Goal: Obtain resource: Download file/media

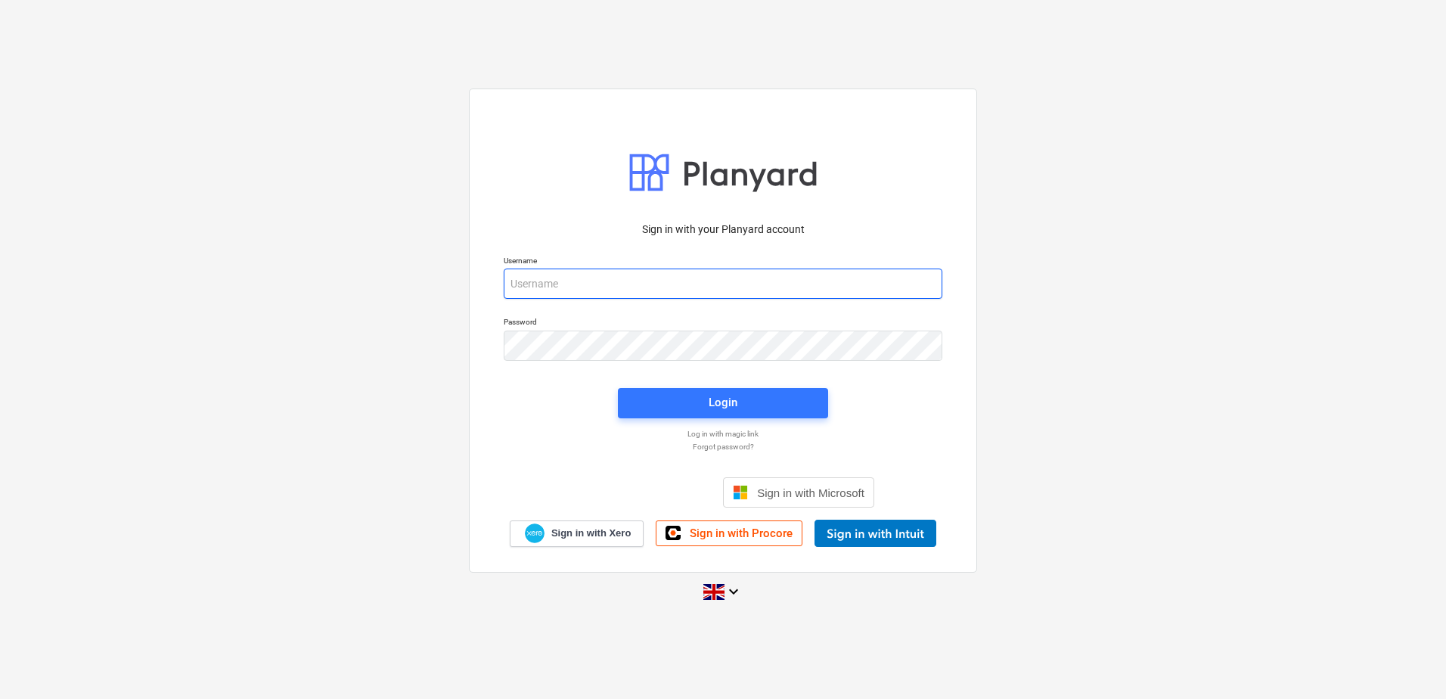
click at [539, 285] on input "email" at bounding box center [723, 284] width 439 height 30
type input "[EMAIL_ADDRESS][DOMAIN_NAME]"
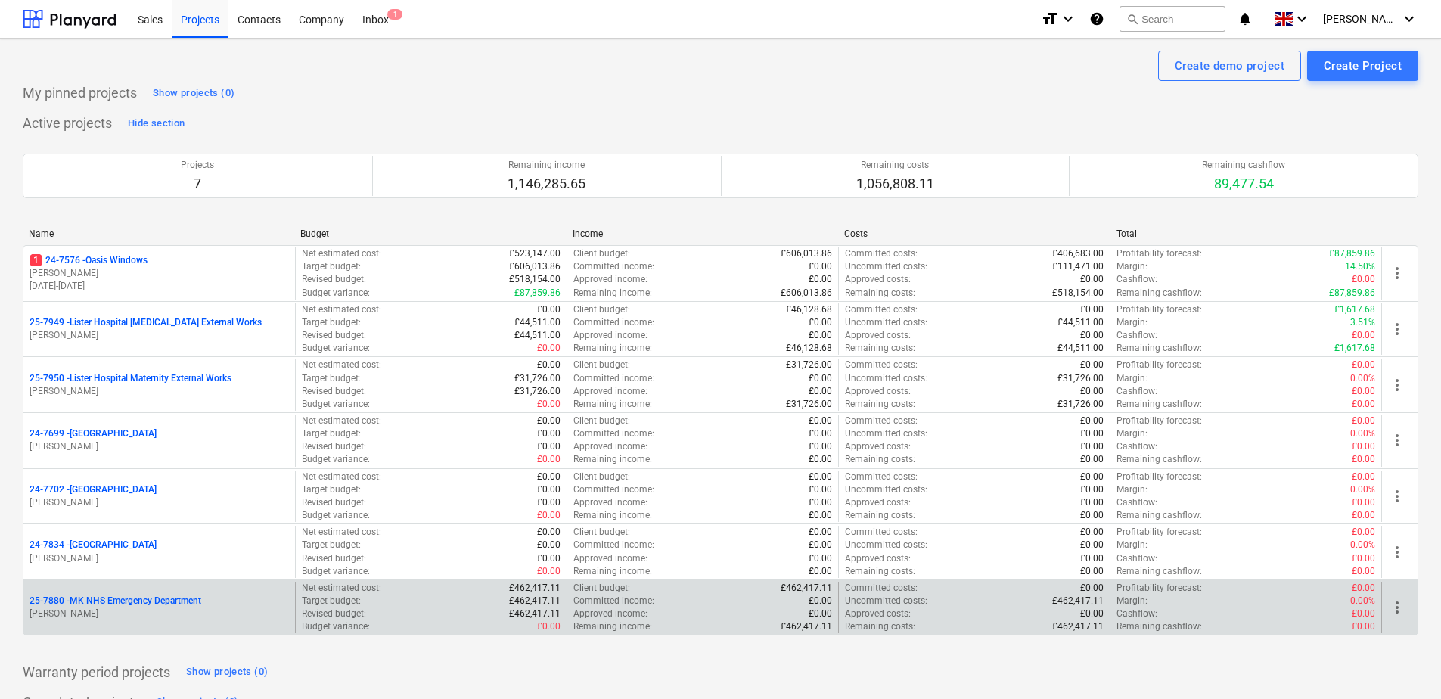
click at [110, 604] on p "25-7880 - MK NHS Emergency Department" at bounding box center [116, 601] width 172 height 13
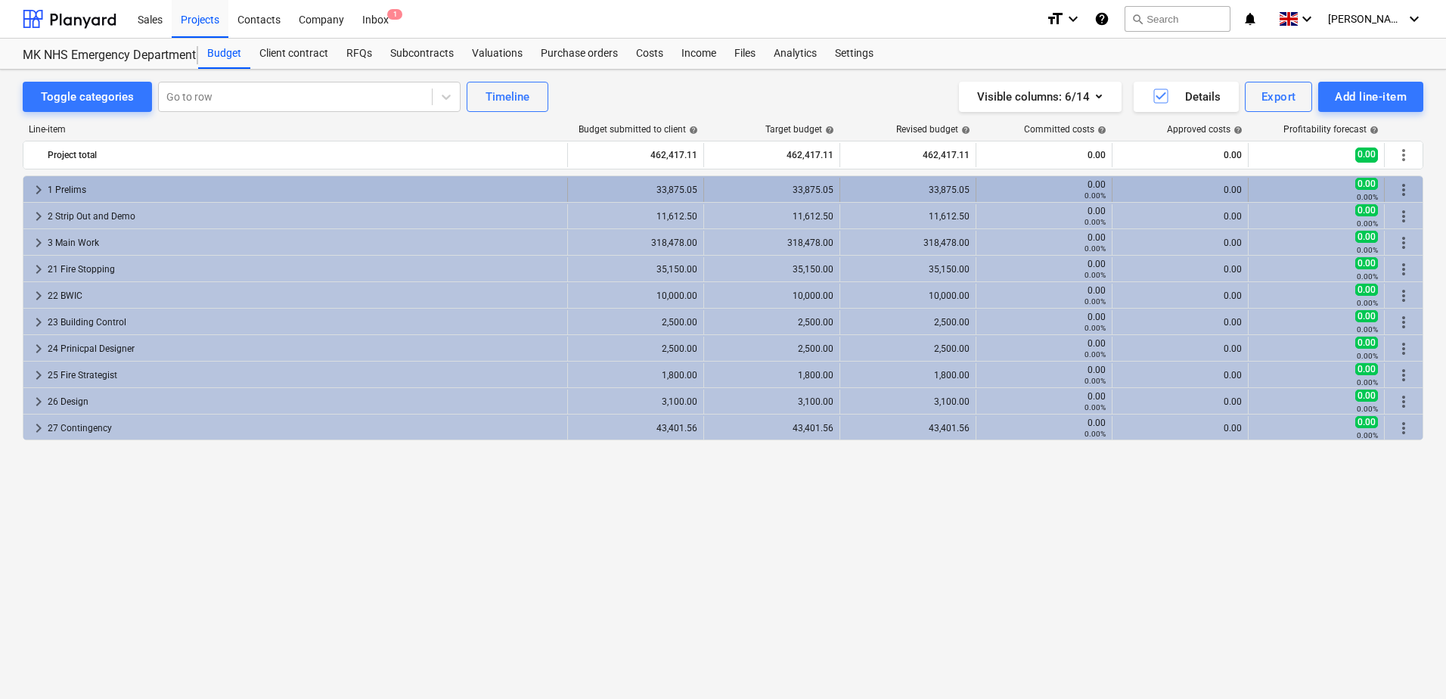
click at [55, 184] on div "1 Prelims" at bounding box center [305, 190] width 514 height 24
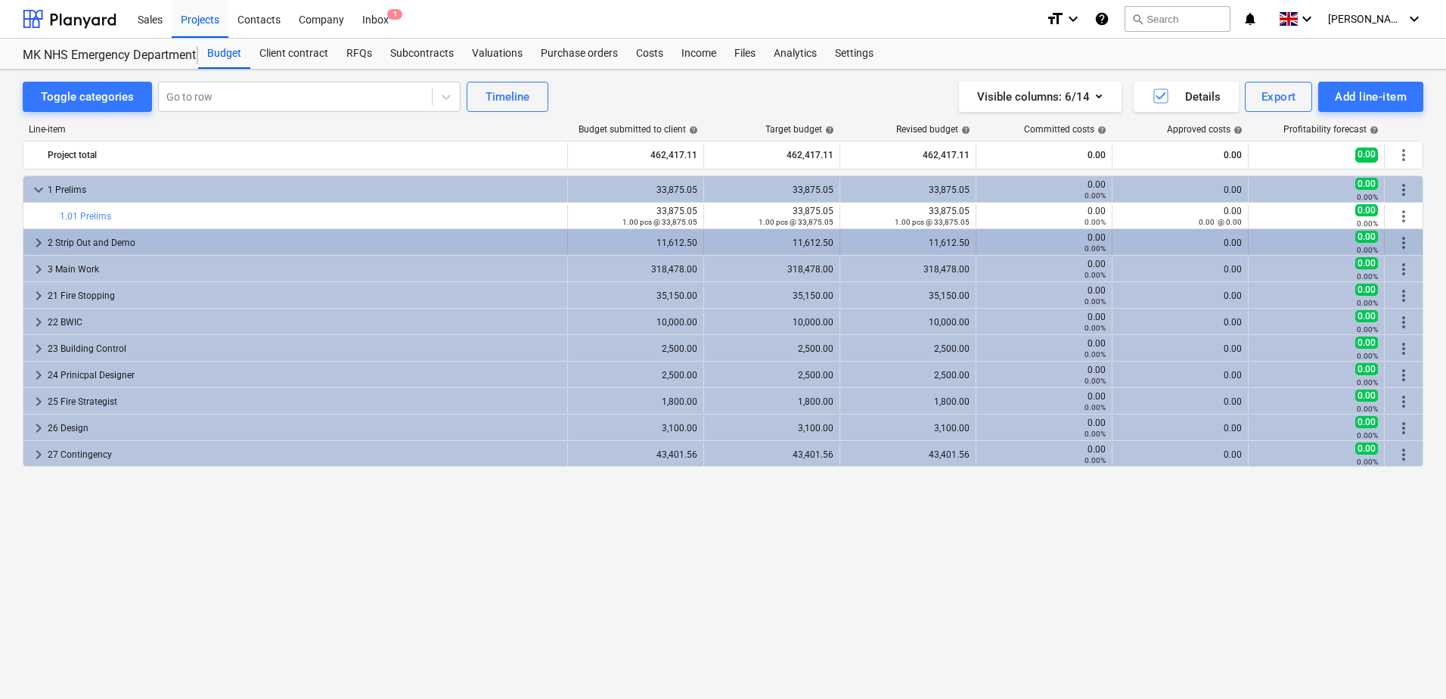
click at [61, 241] on div "2 Strip Out and Demo" at bounding box center [305, 243] width 514 height 24
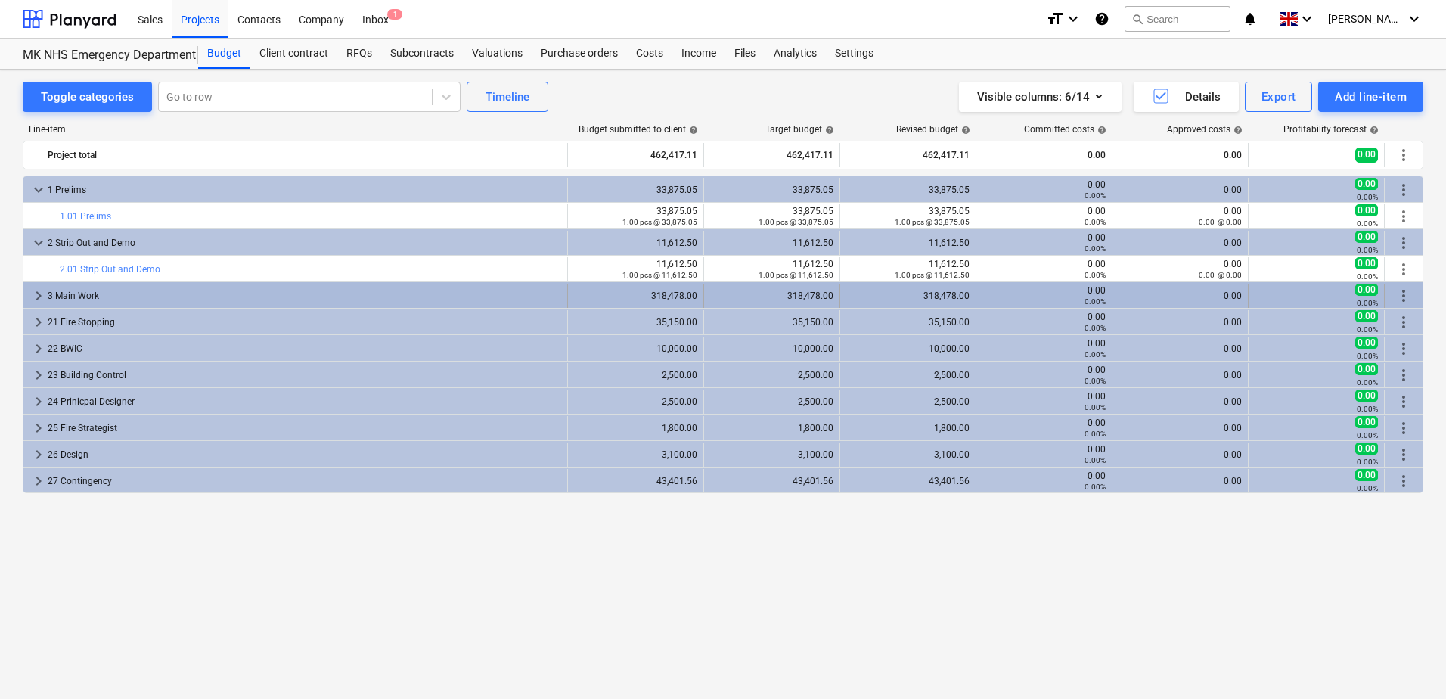
click at [61, 296] on div "3 Main Work" at bounding box center [305, 296] width 514 height 24
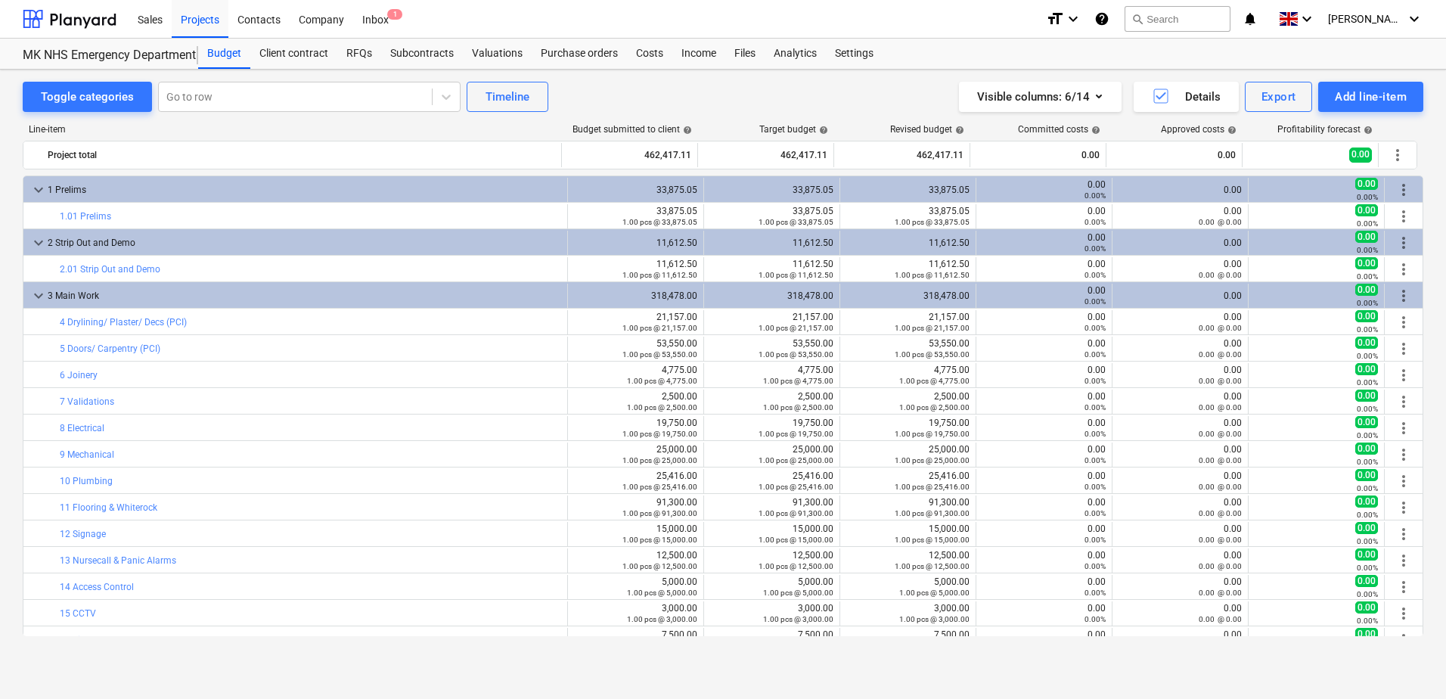
scroll to position [307, 0]
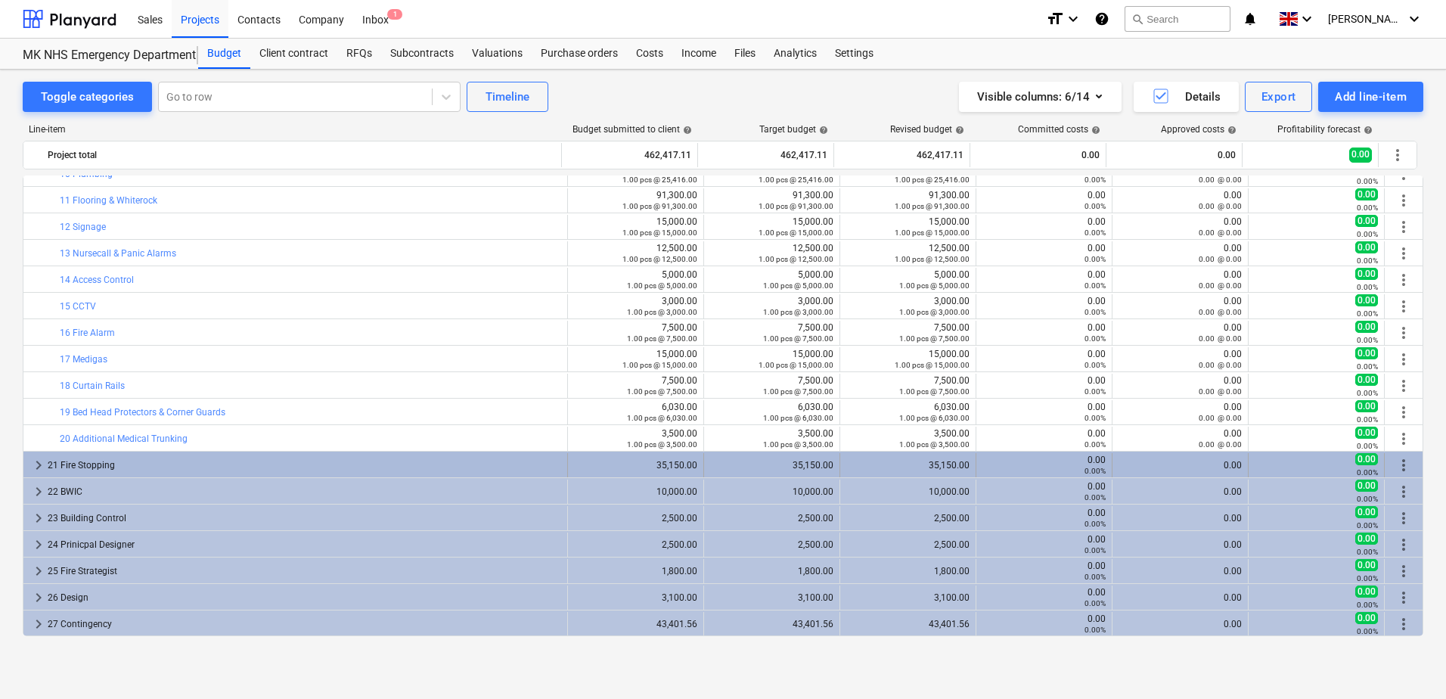
click at [71, 458] on div "21 Fire Stopping" at bounding box center [305, 465] width 514 height 24
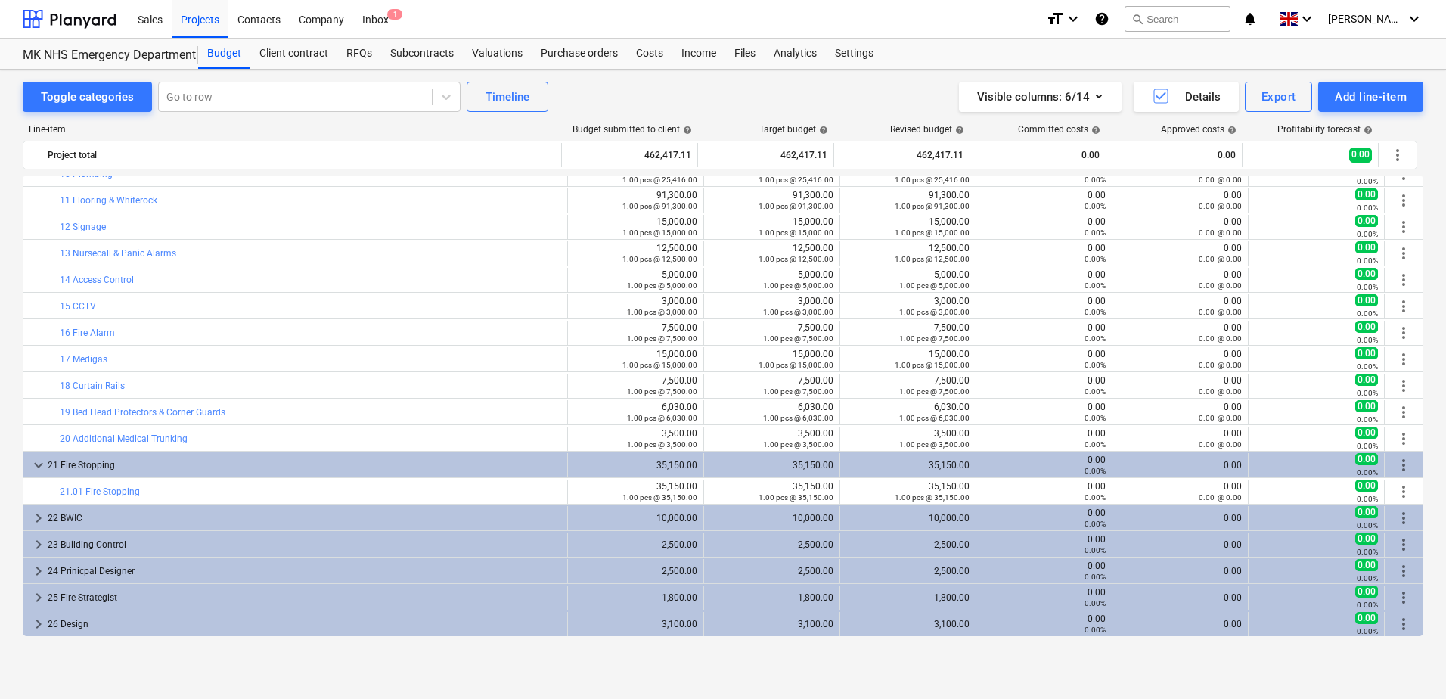
scroll to position [334, 0]
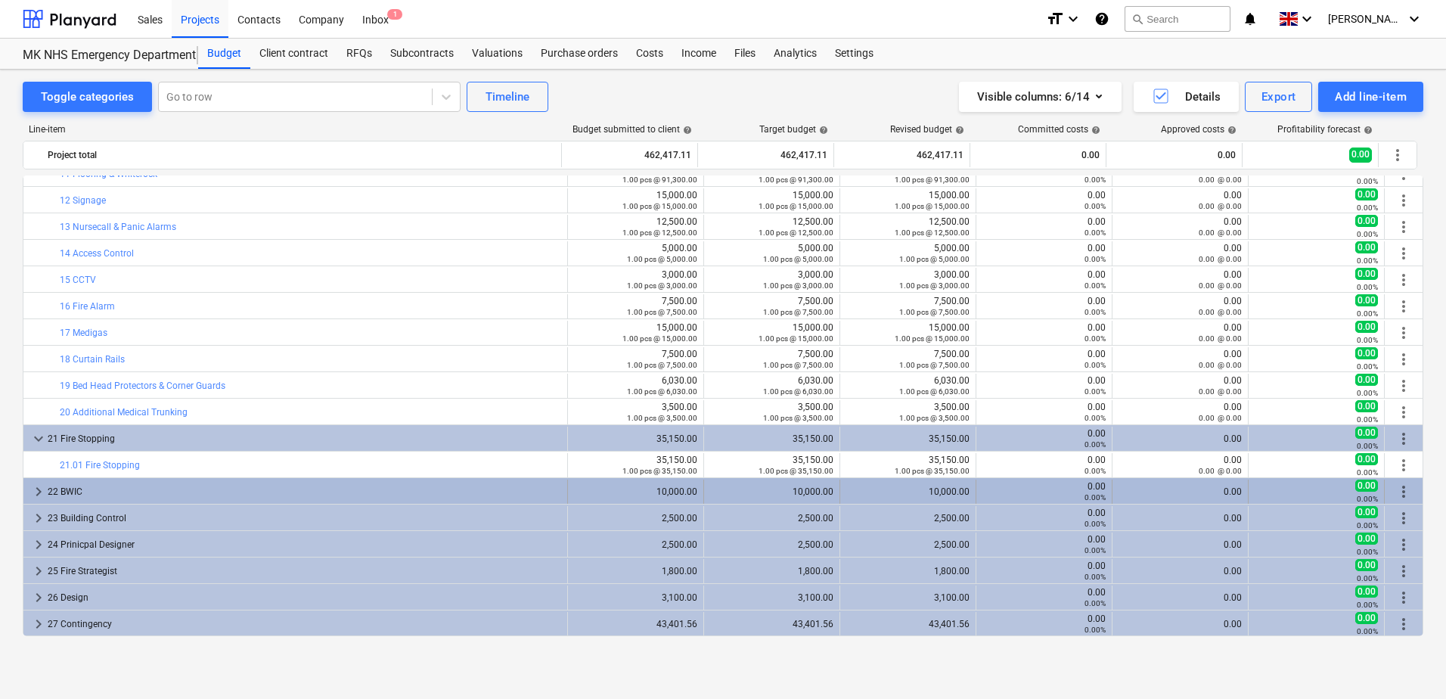
click at [64, 489] on div "22 BWIC" at bounding box center [305, 492] width 514 height 24
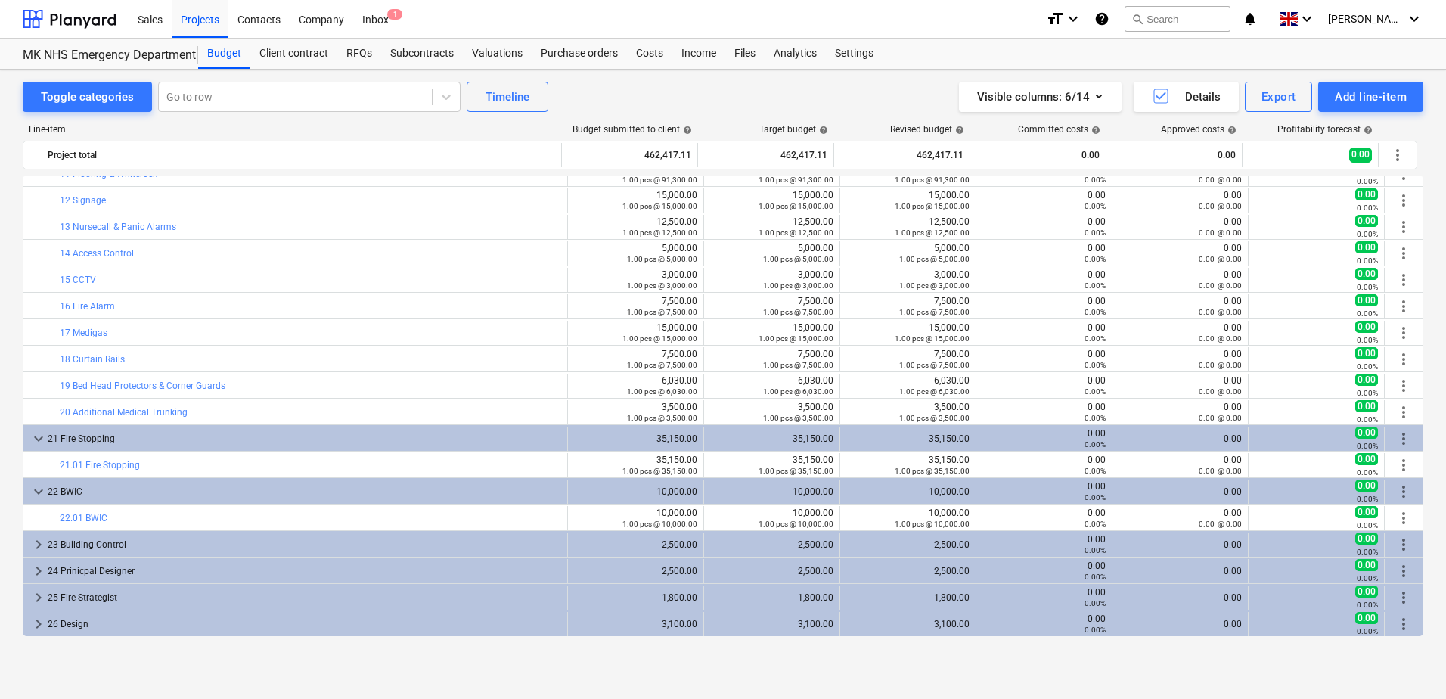
scroll to position [360, 0]
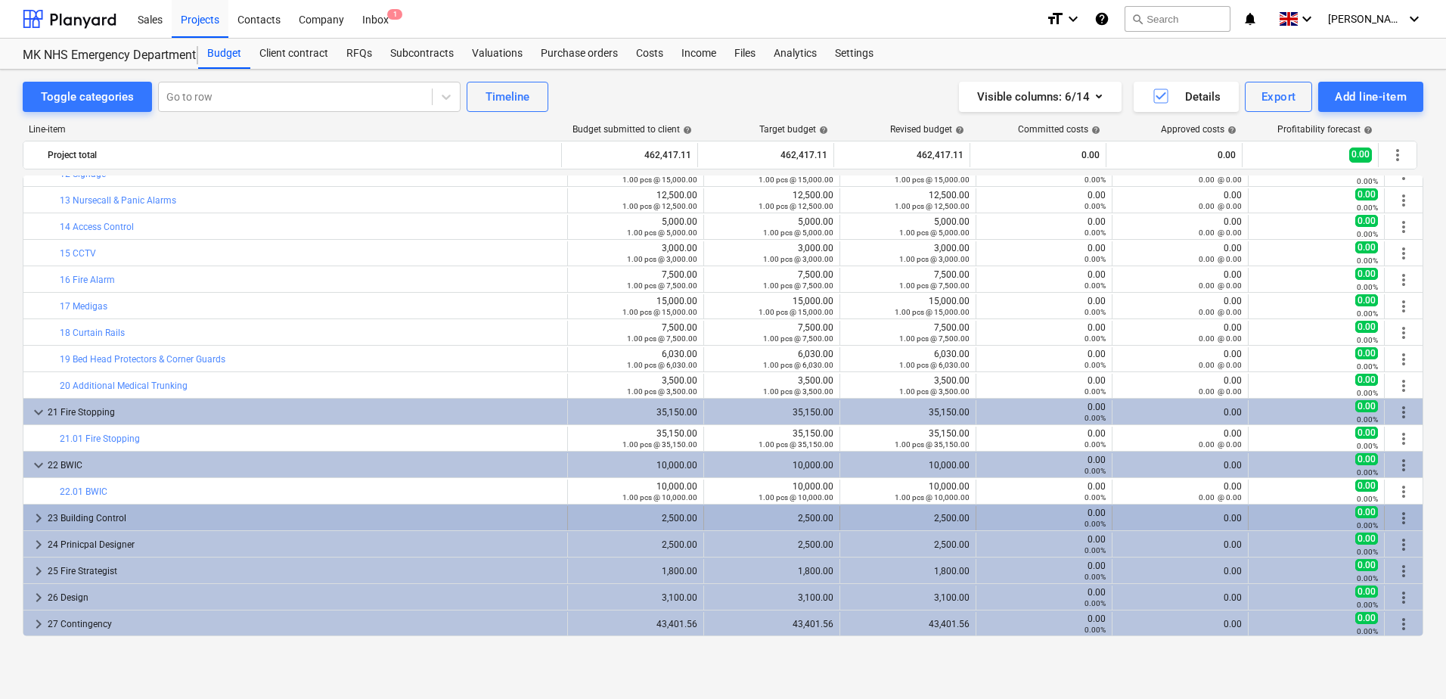
click at [84, 511] on div "23 Building Control" at bounding box center [305, 518] width 514 height 24
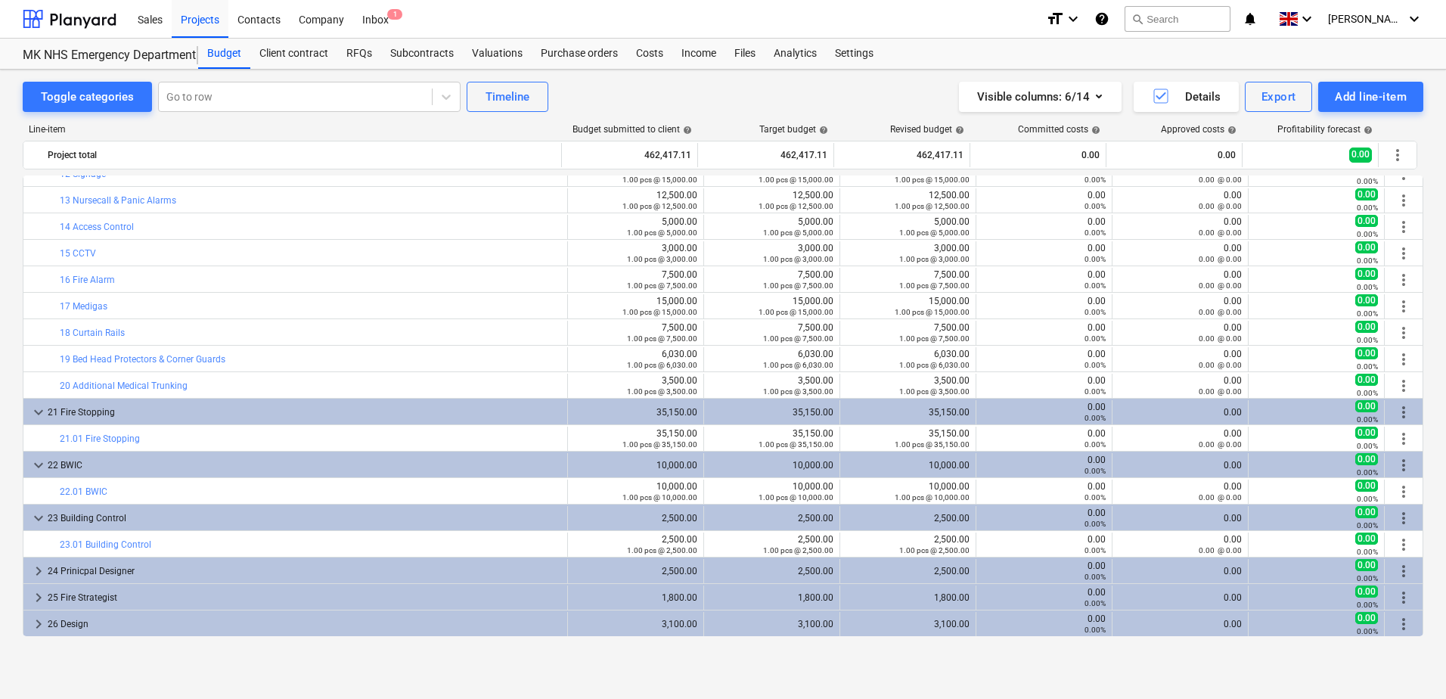
scroll to position [387, 0]
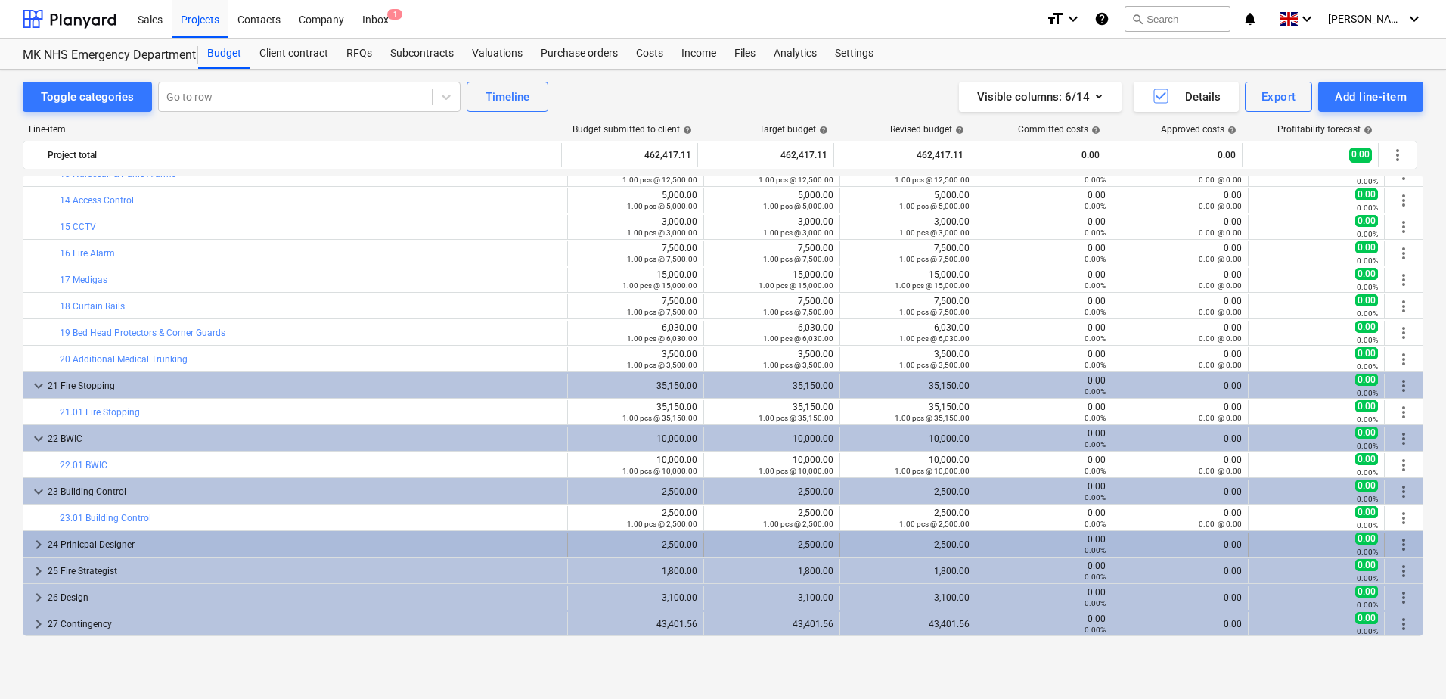
click at [77, 545] on div "24 Prinicpal Designer" at bounding box center [305, 545] width 514 height 24
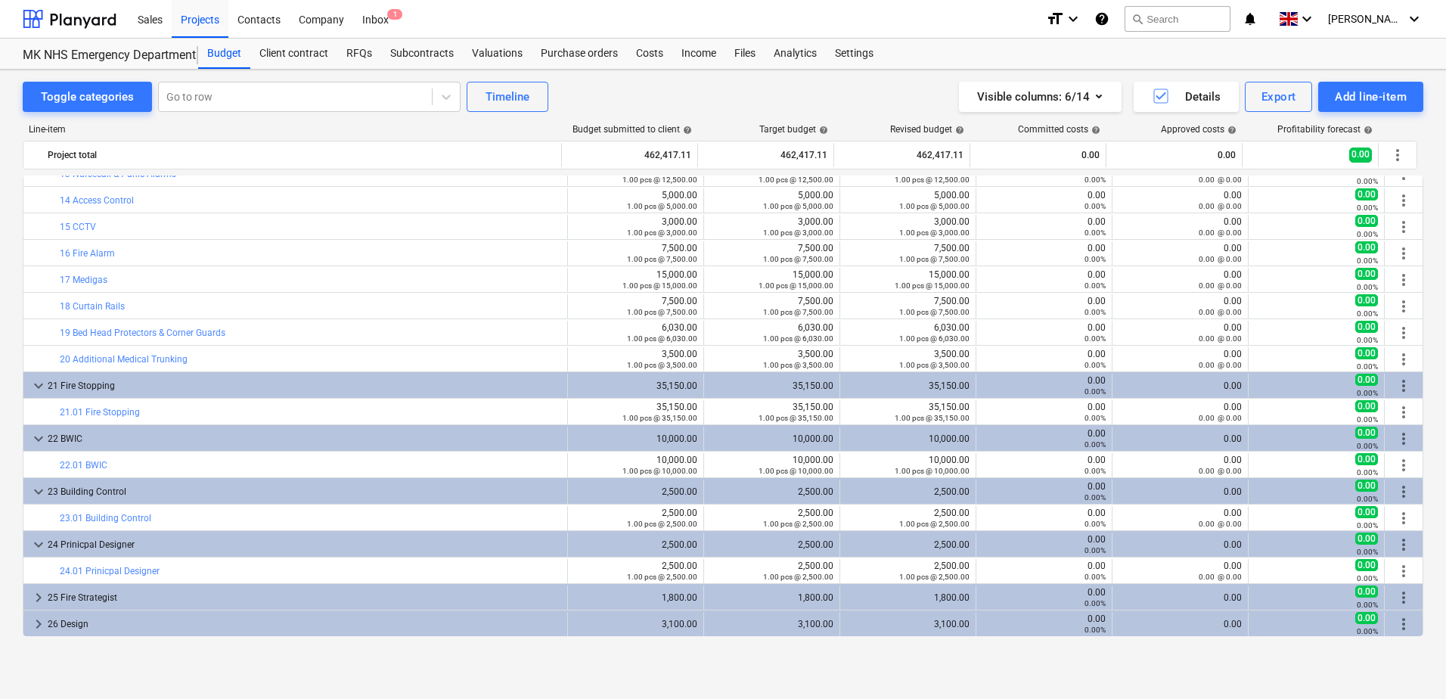
scroll to position [413, 0]
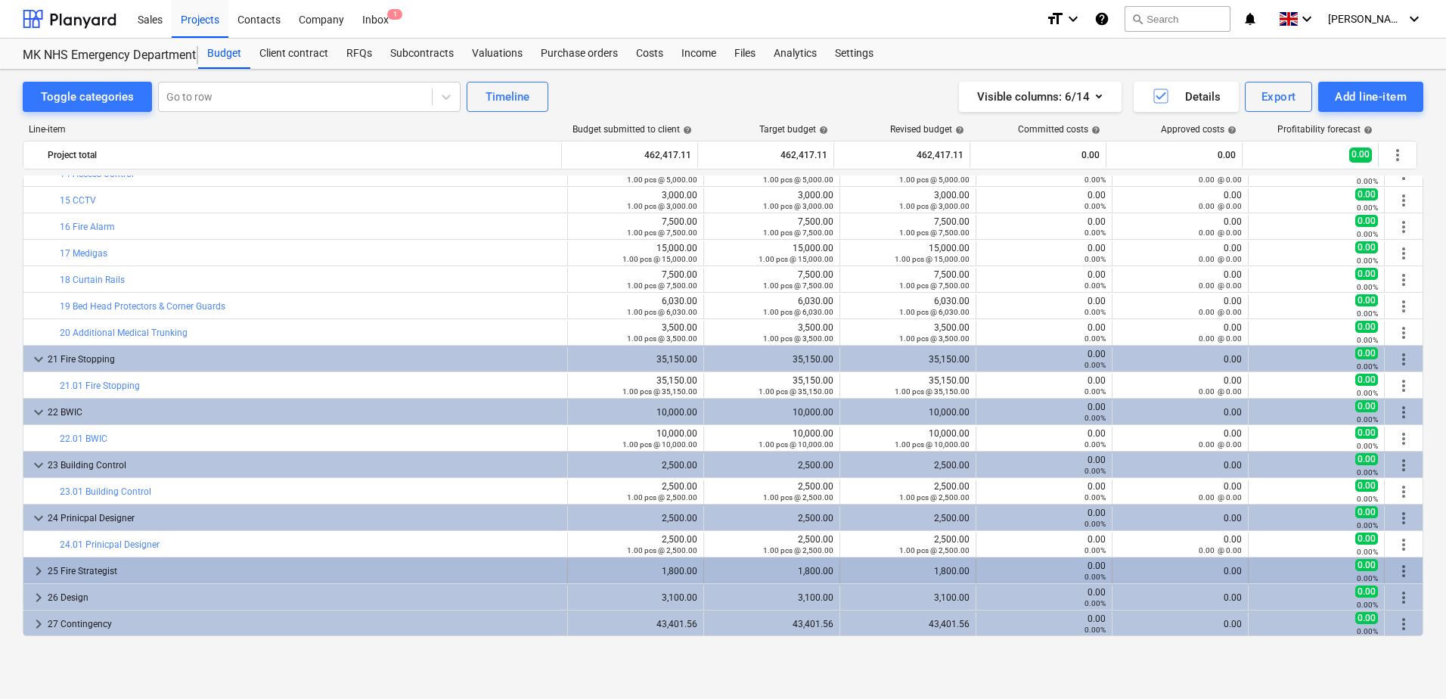
click at [77, 566] on div "25 Fire Strategist" at bounding box center [305, 571] width 514 height 24
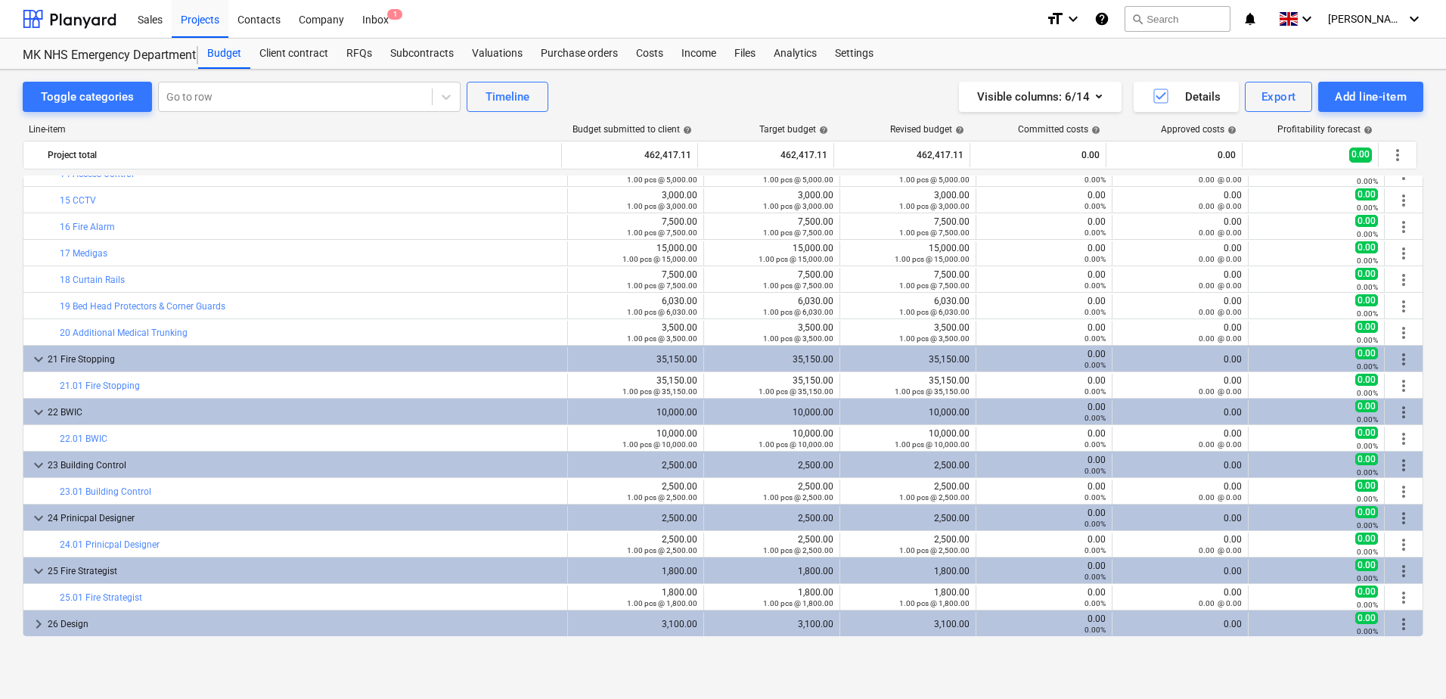
scroll to position [439, 0]
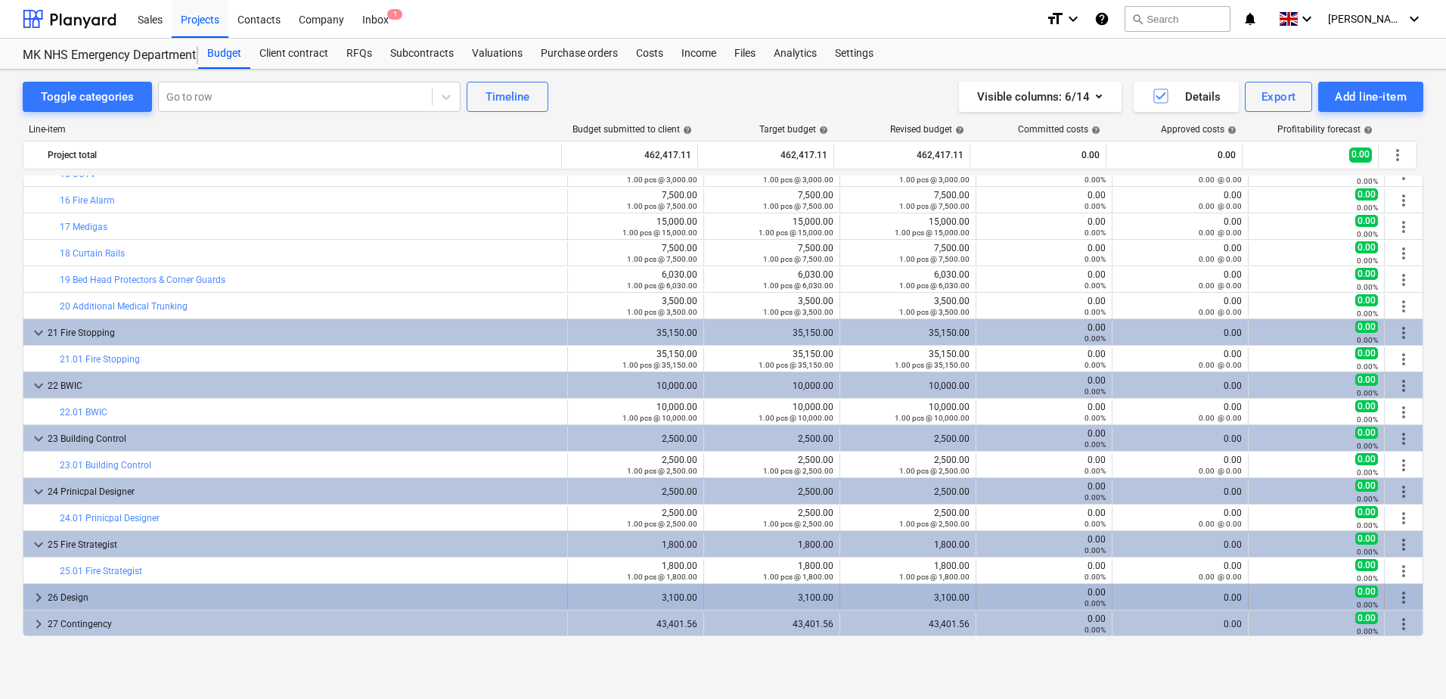
click at [58, 604] on div "26 Design" at bounding box center [305, 597] width 514 height 24
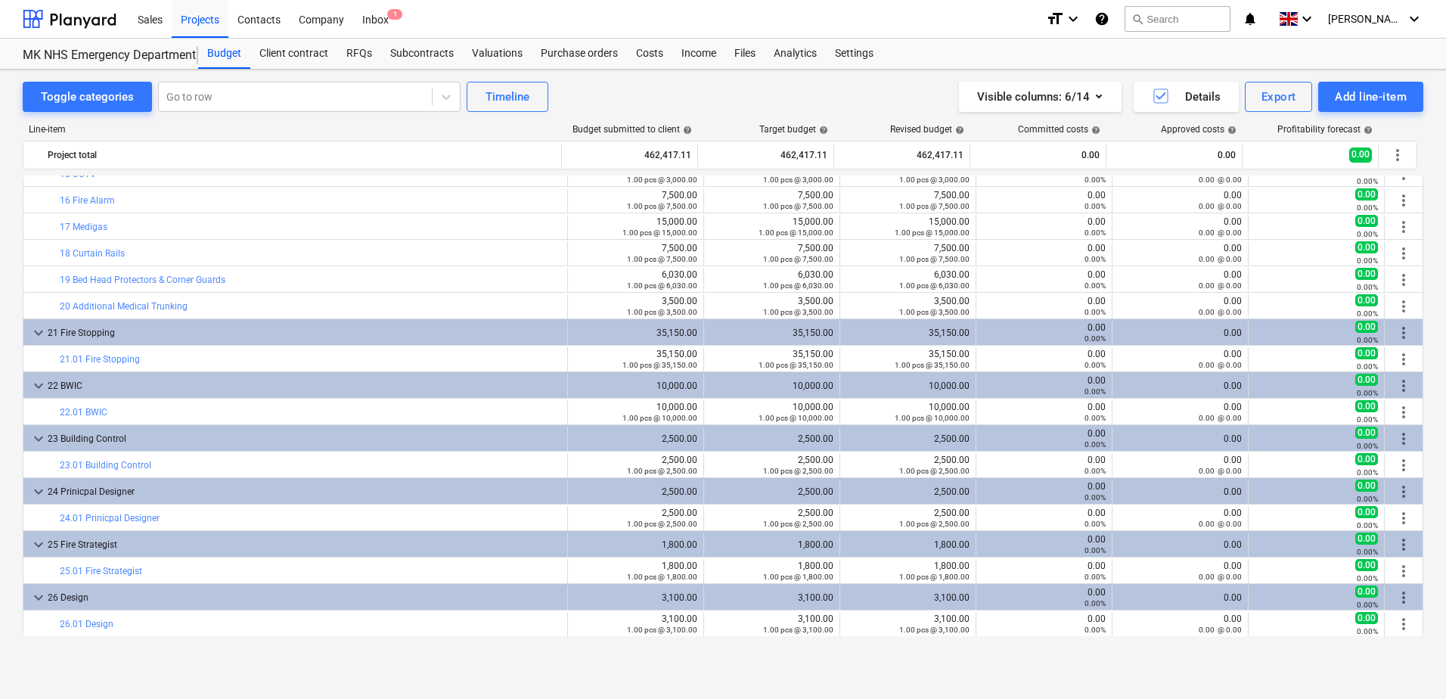
scroll to position [466, 0]
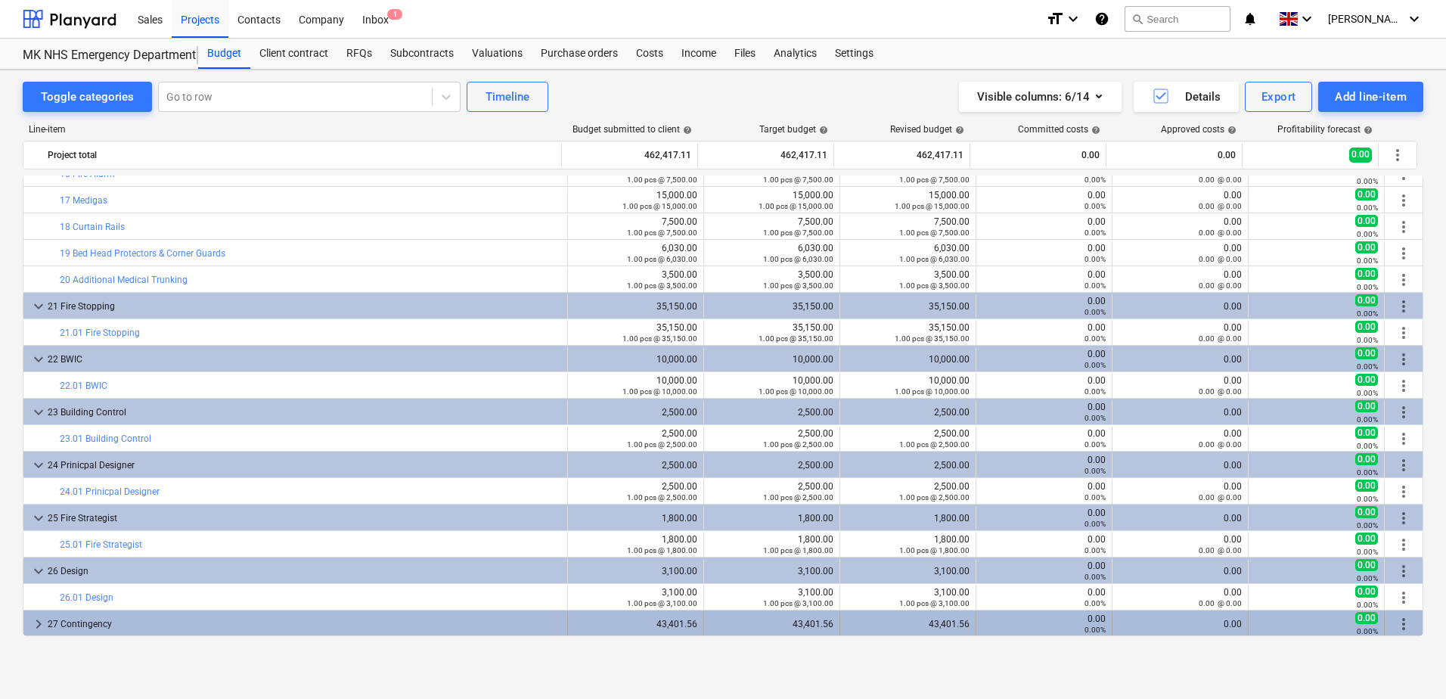
click at [87, 620] on div "27 Contingency" at bounding box center [305, 624] width 514 height 24
click at [76, 621] on div "27 Contingency" at bounding box center [305, 624] width 514 height 24
click at [48, 623] on div "27 Contingency" at bounding box center [305, 624] width 514 height 24
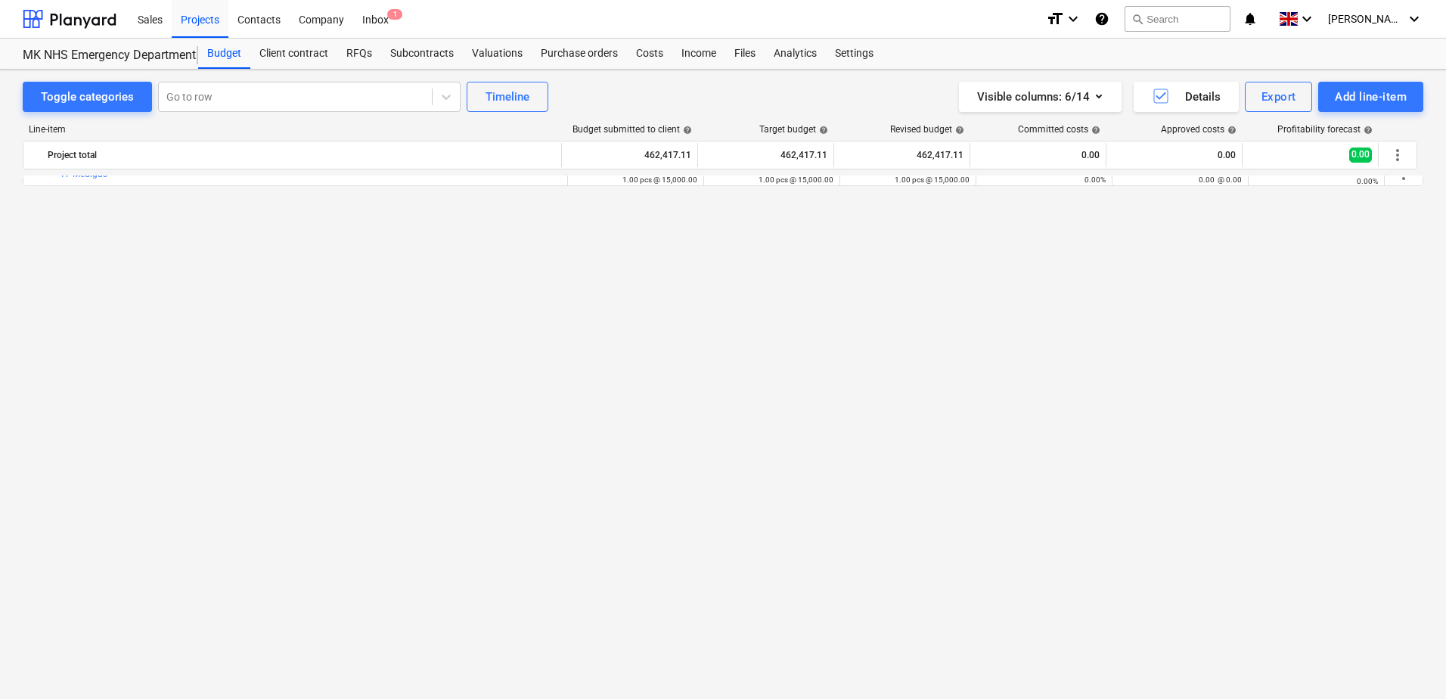
scroll to position [0, 0]
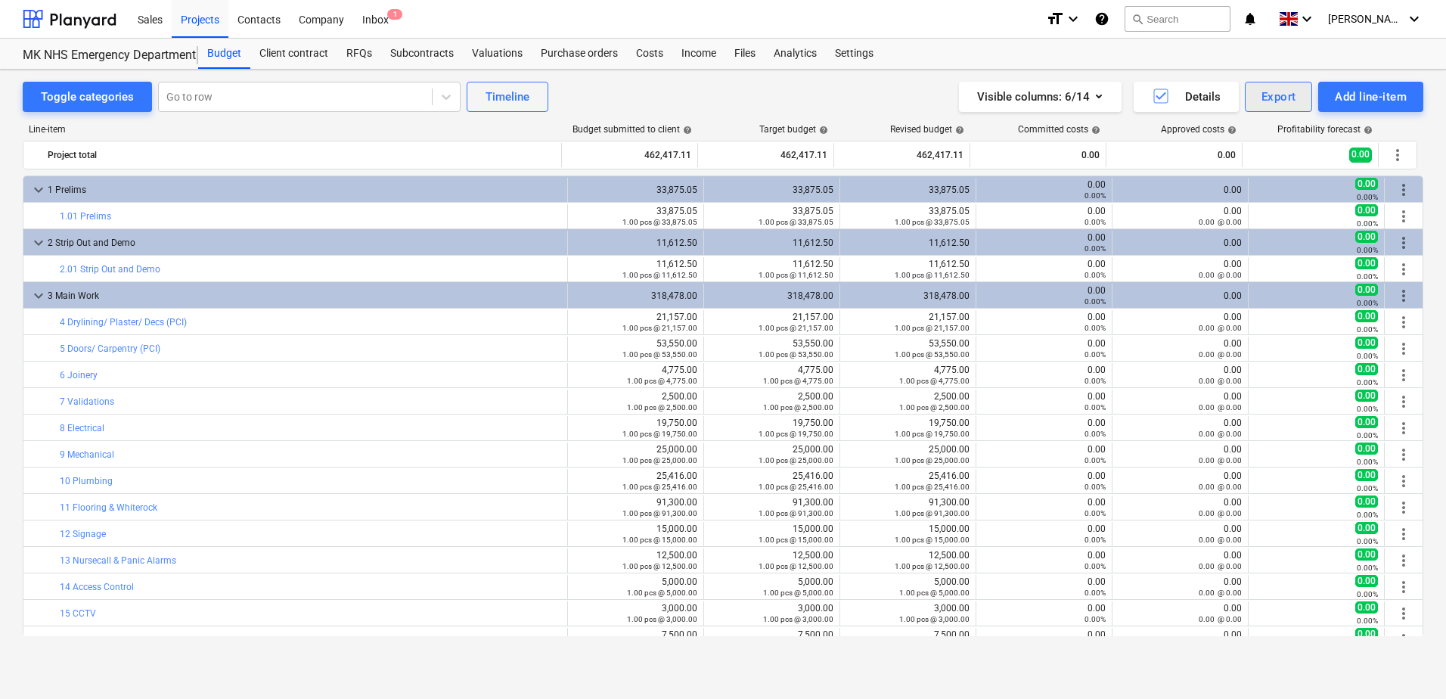
click at [1288, 98] on div "Export" at bounding box center [1279, 97] width 35 height 20
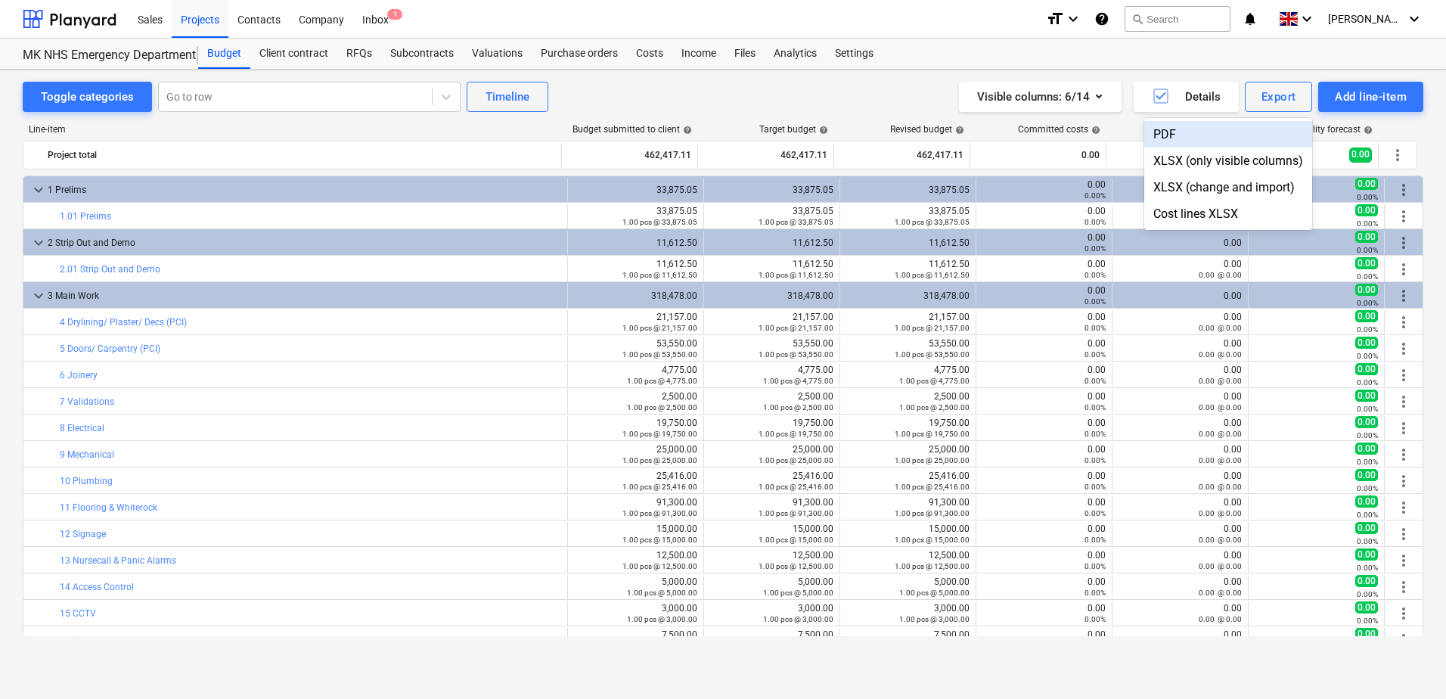
click at [1182, 132] on div "PDF" at bounding box center [1228, 134] width 168 height 26
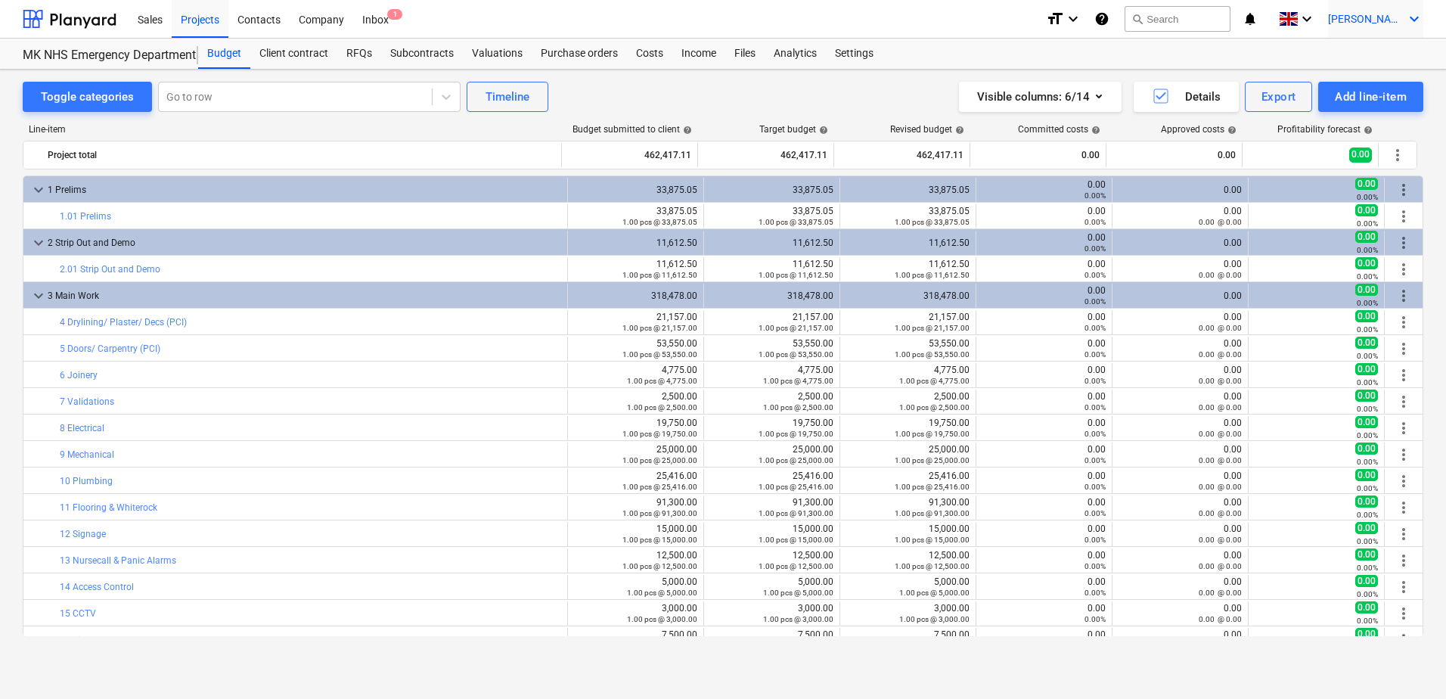
click at [1385, 20] on span "[PERSON_NAME]" at bounding box center [1366, 19] width 76 height 12
click at [1368, 89] on div "Log out" at bounding box center [1378, 83] width 91 height 24
